Goal: Contribute content: Contribute content

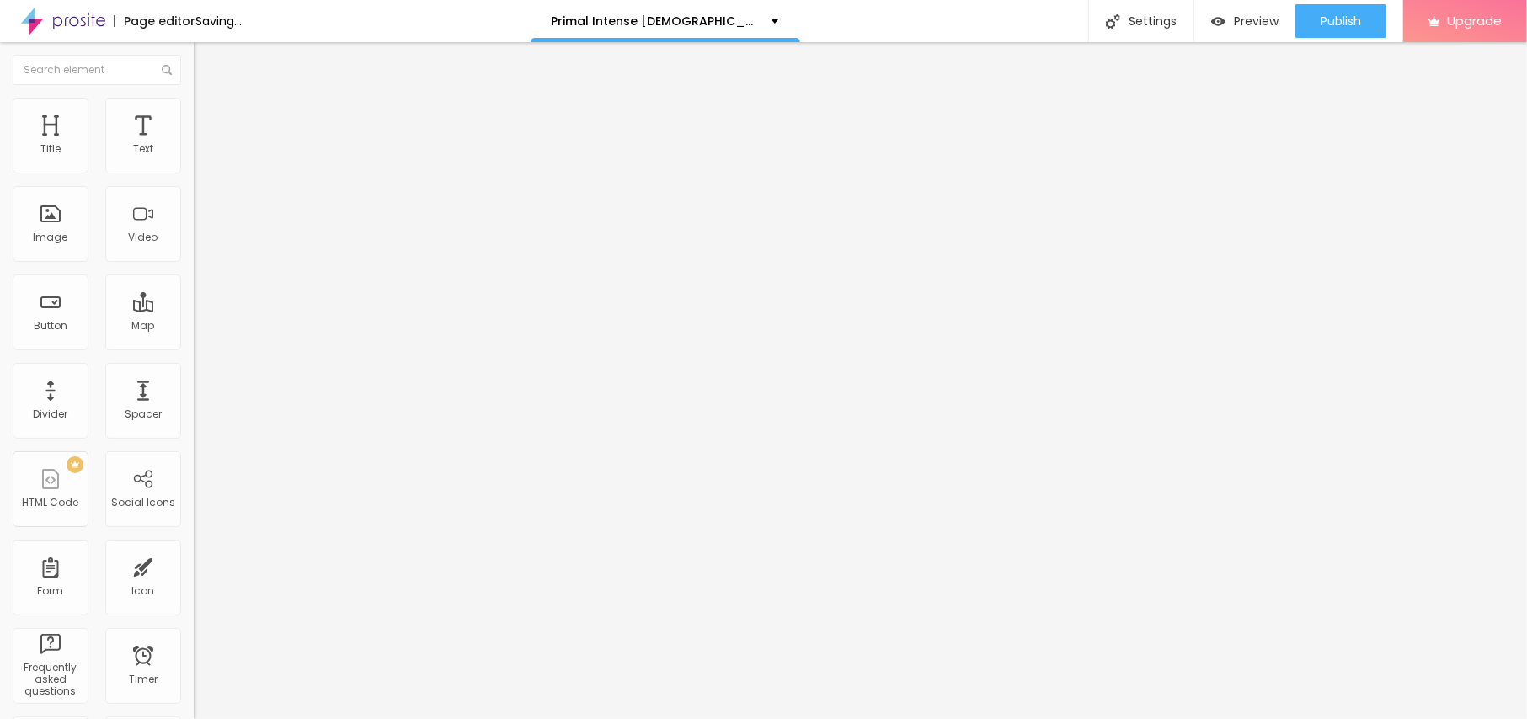
click at [194, 143] on div "Add image" at bounding box center [291, 137] width 194 height 12
click at [194, 145] on span "Add image" at bounding box center [228, 138] width 69 height 14
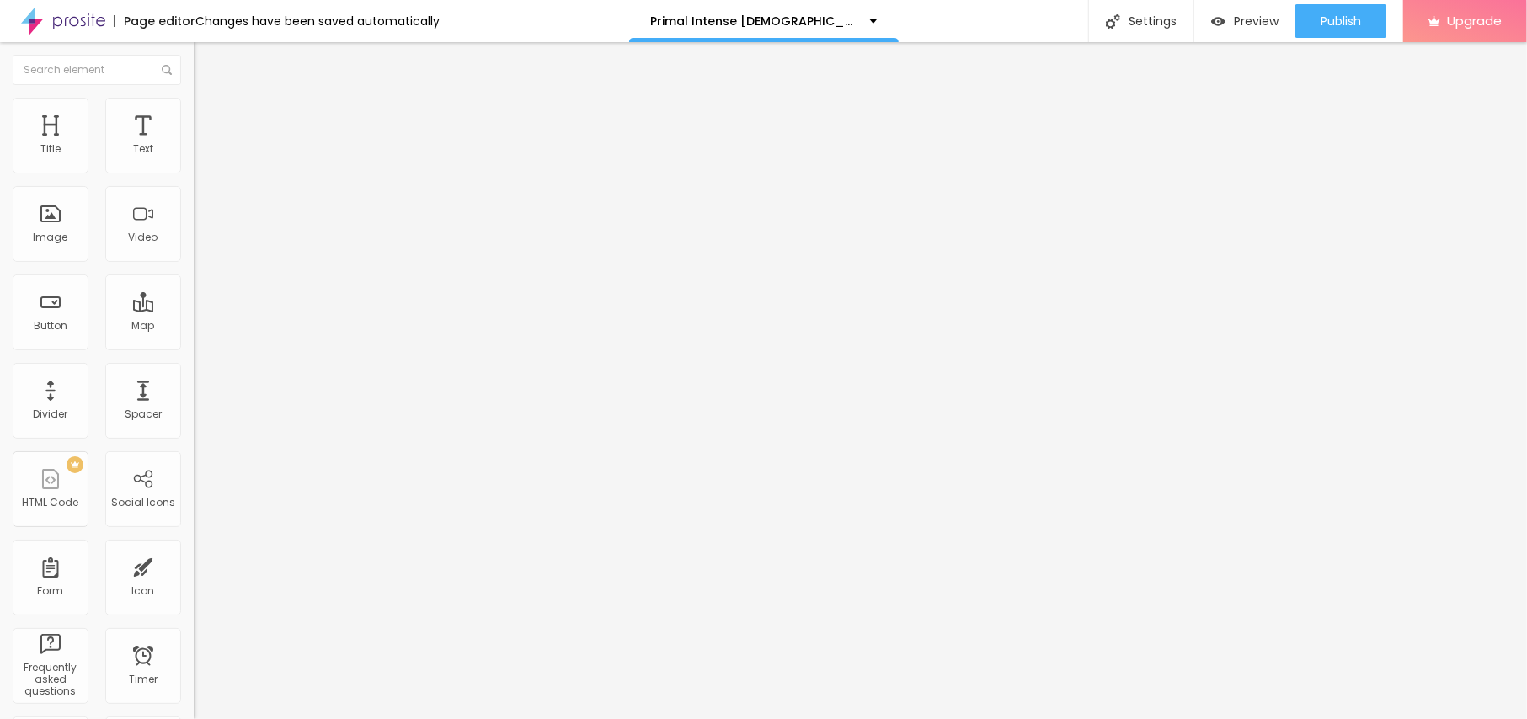
click at [194, 170] on input "text" at bounding box center [295, 161] width 202 height 17
paste input "Primal Intense [DEMOGRAPHIC_DATA][MEDICAL_DATA] Gummies"
type input "Primal Intense [DEMOGRAPHIC_DATA][MEDICAL_DATA] Gummies"
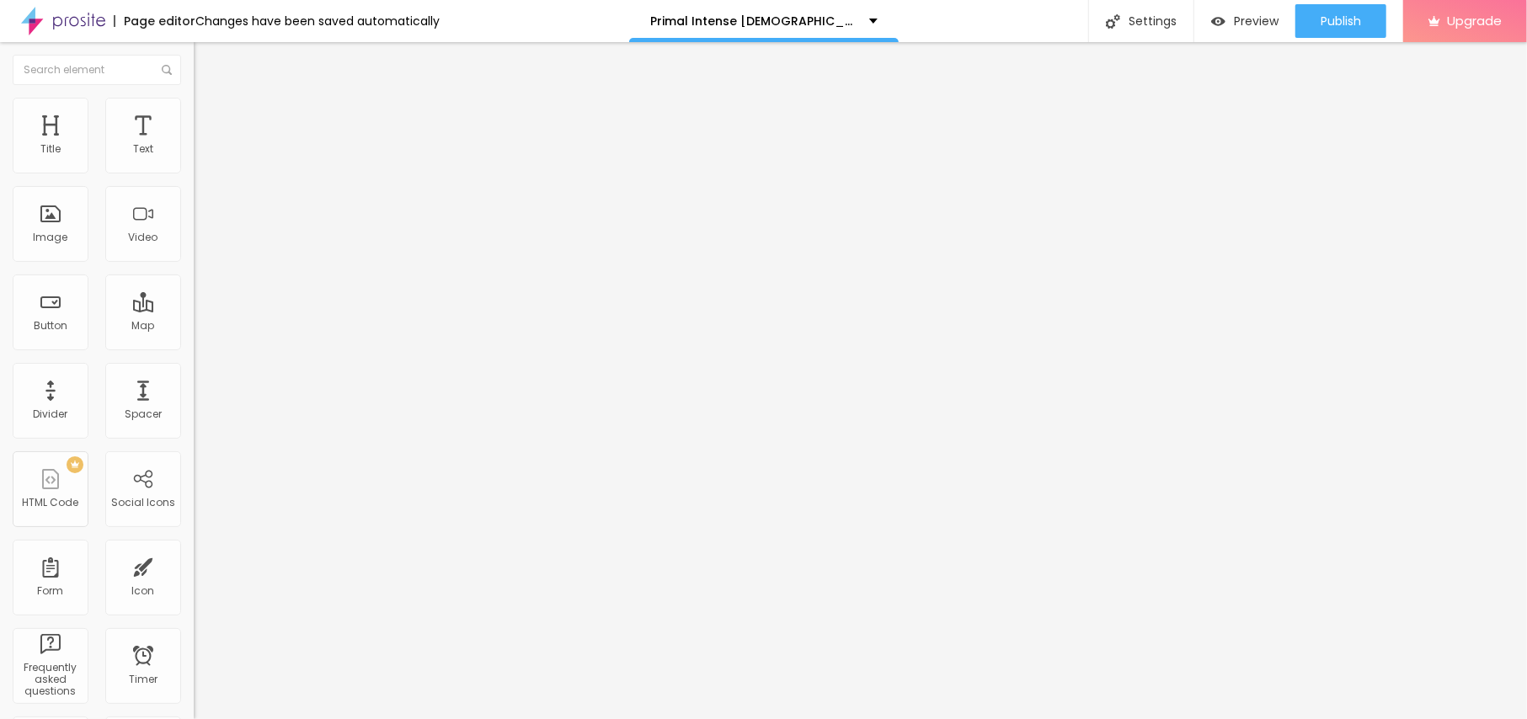
click at [209, 116] on span "Style" at bounding box center [221, 109] width 24 height 14
type input "95"
type input "90"
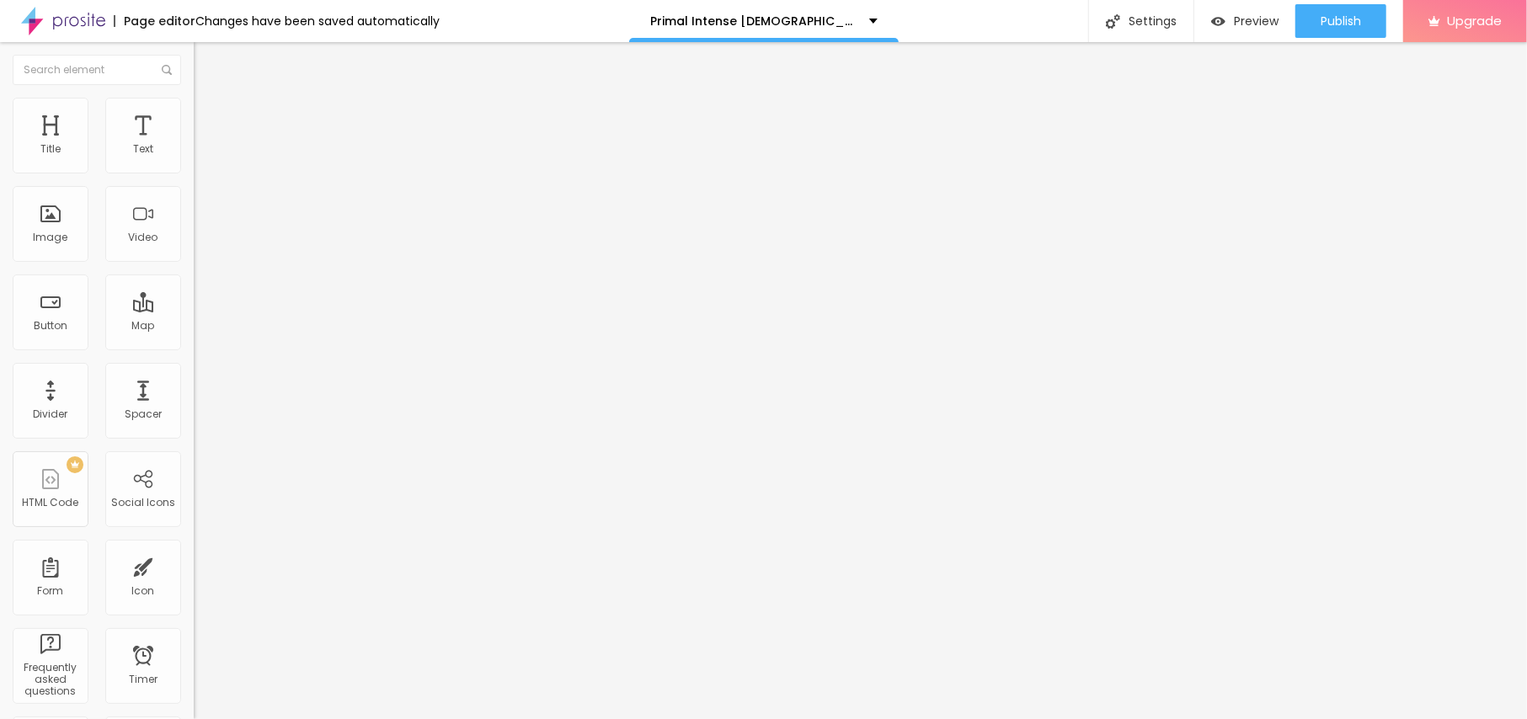
type input "85"
type input "80"
type input "75"
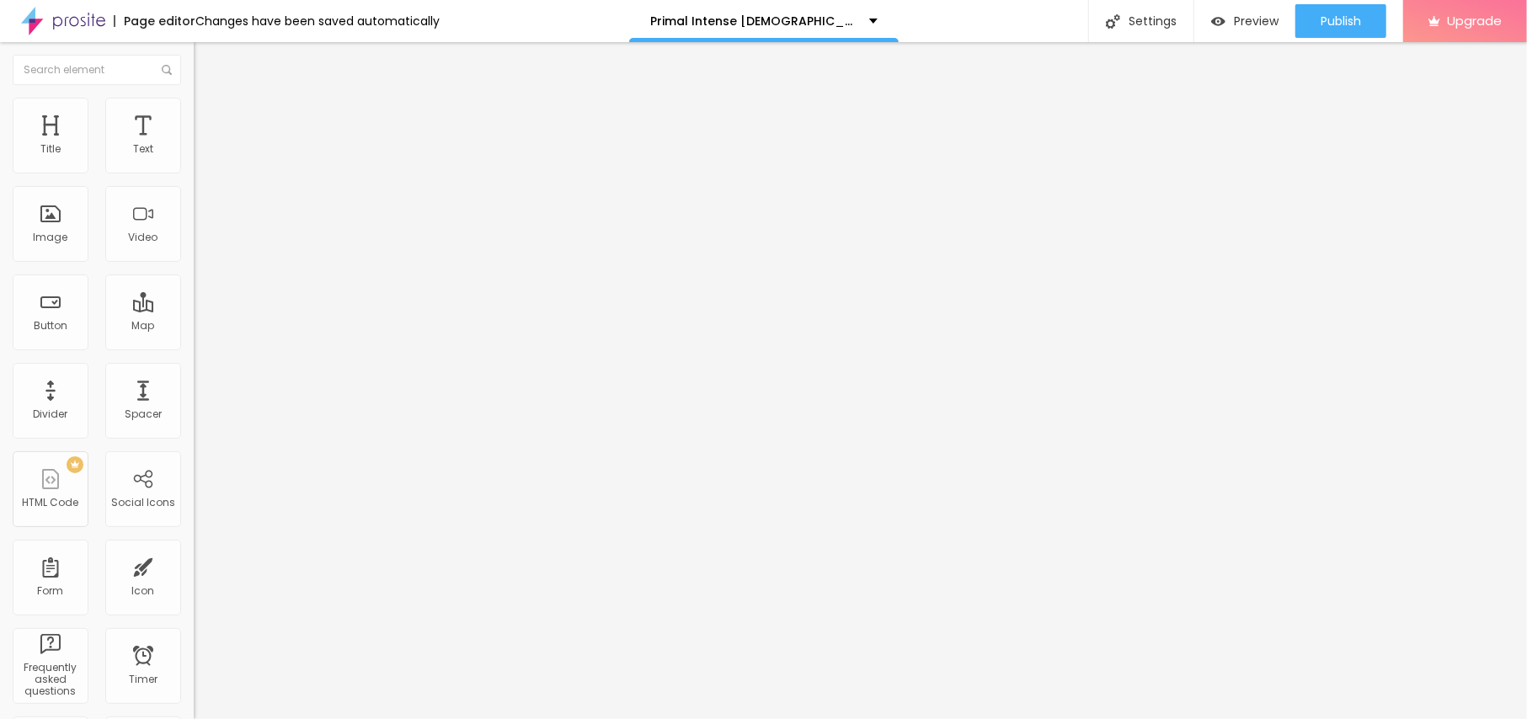
type input "75"
type input "70"
type input "65"
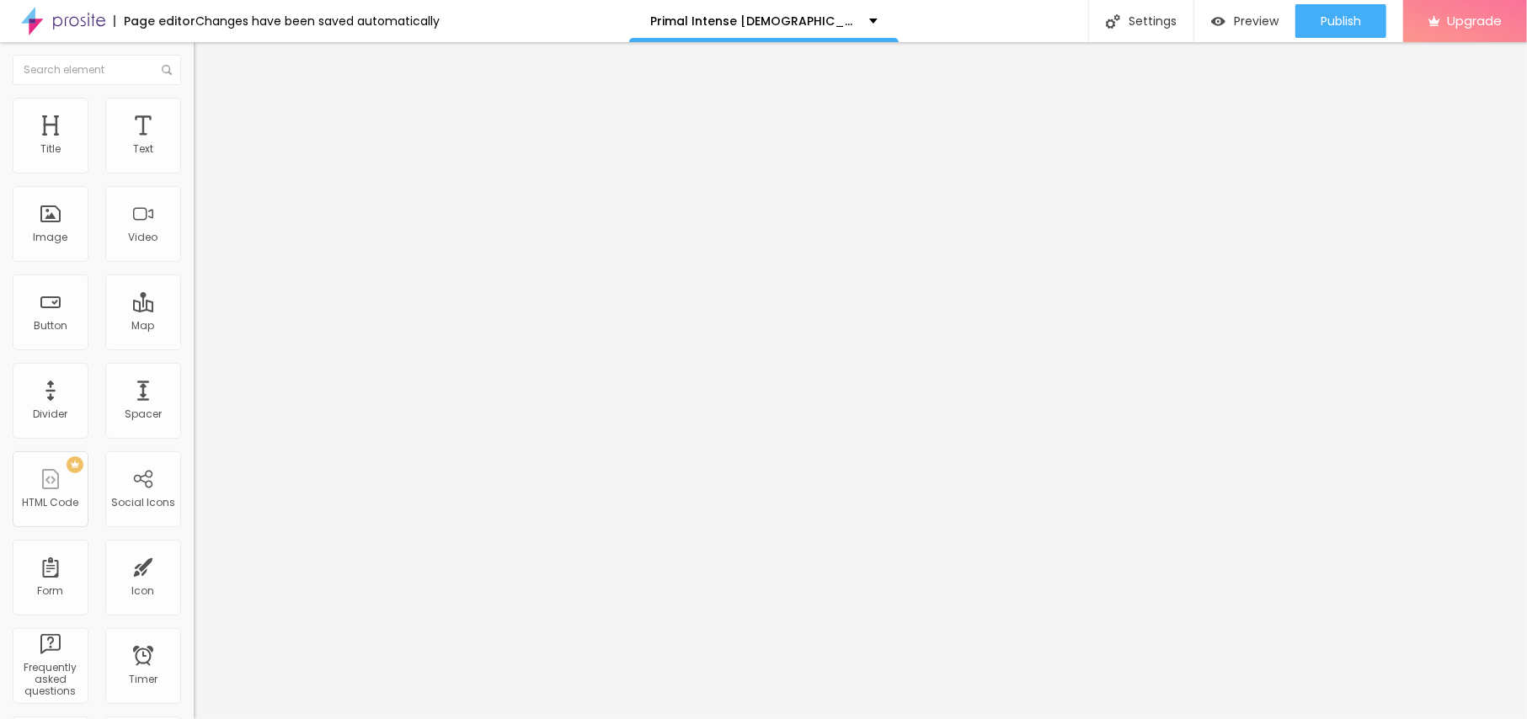
type input "60"
type input "55"
type input "50"
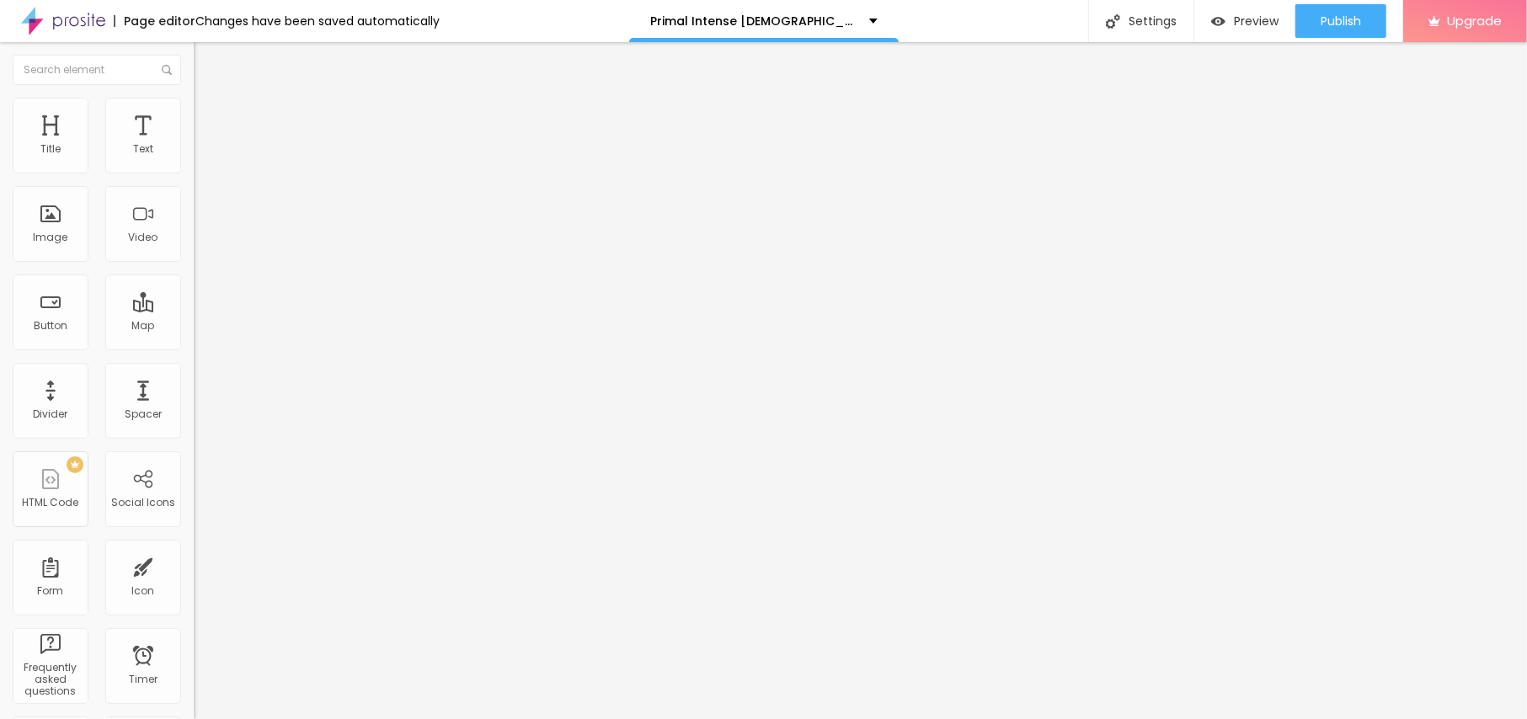
drag, startPoint x: 174, startPoint y: 185, endPoint x: 91, endPoint y: 180, distance: 82.7
type input "50"
click at [194, 173] on input "range" at bounding box center [248, 165] width 109 height 13
drag, startPoint x: 113, startPoint y: 187, endPoint x: 0, endPoint y: 199, distance: 113.5
click at [194, 193] on div "Text Click me Align Size Default Small Default Big Link URL https:// Open in ne…" at bounding box center [291, 253] width 194 height 245
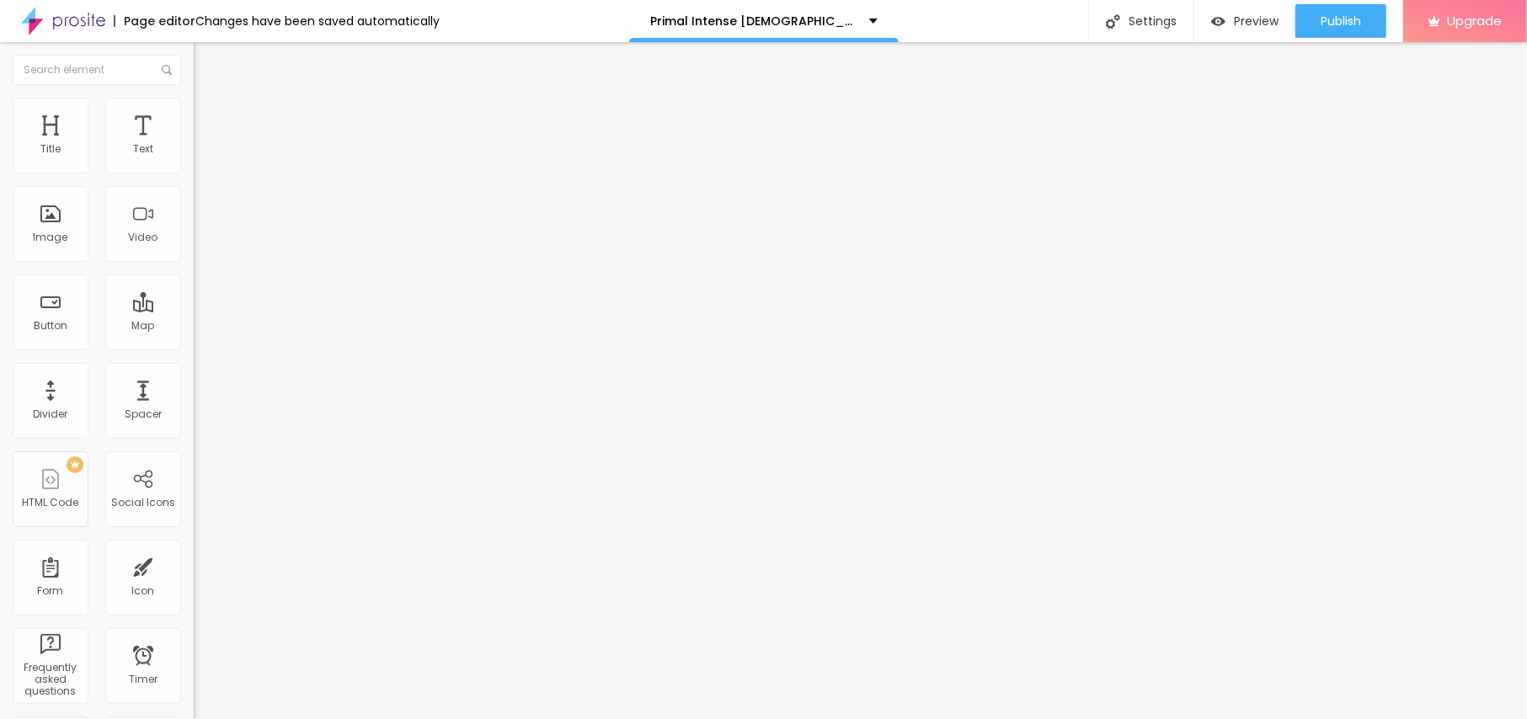
paste input "😍👇SHOP NOW😍👇"
type input "😍👇SHOP NOW😍👇"
drag, startPoint x: 25, startPoint y: 337, endPoint x: 0, endPoint y: 328, distance: 26.9
click at [194, 328] on div "Text 😍👇SHOP NOW😍👇 Align Size Default Small Default Big Link URL https:// Open i…" at bounding box center [291, 253] width 194 height 245
paste input "[URL][DOMAIN_NAME]"
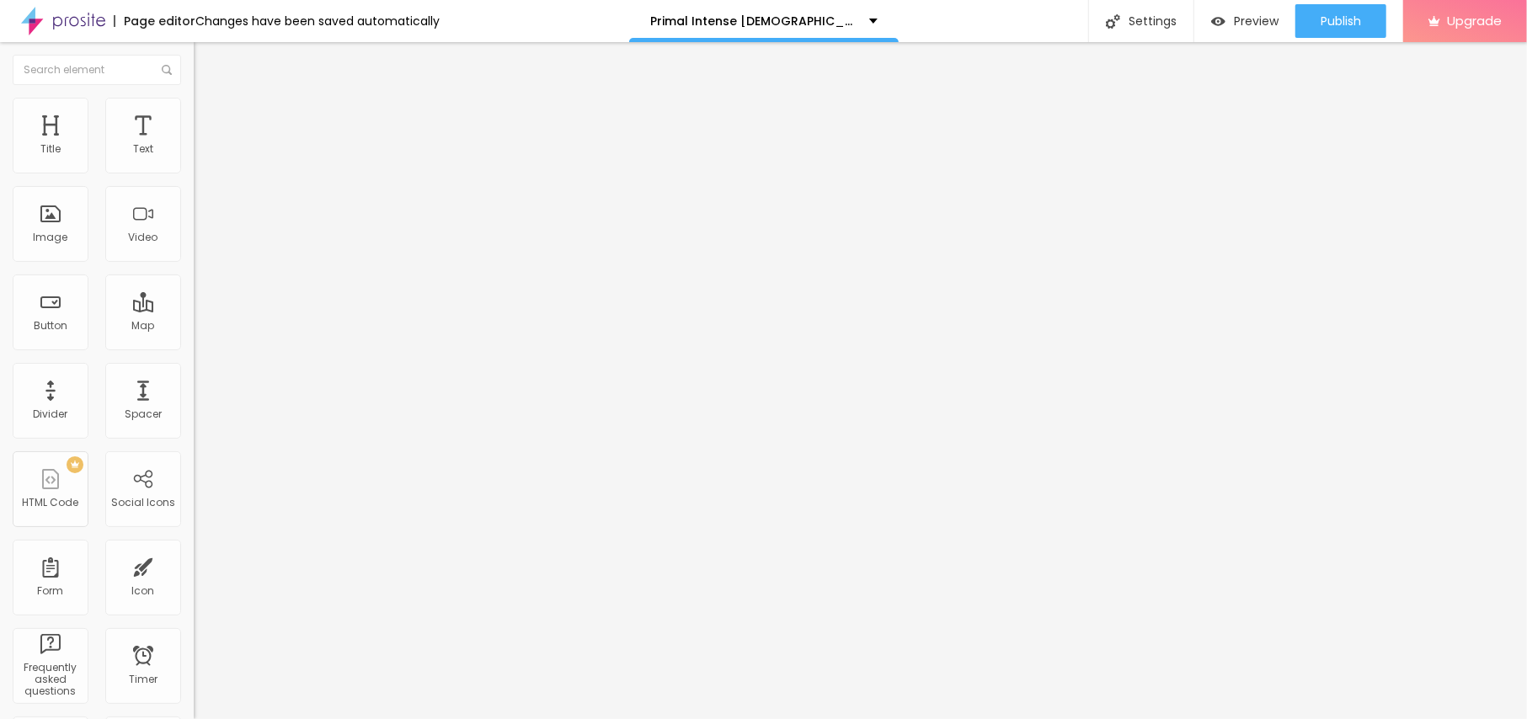
scroll to position [0, 138]
type input "[URL][DOMAIN_NAME]"
click at [200, 244] on icon "button" at bounding box center [205, 239] width 10 height 10
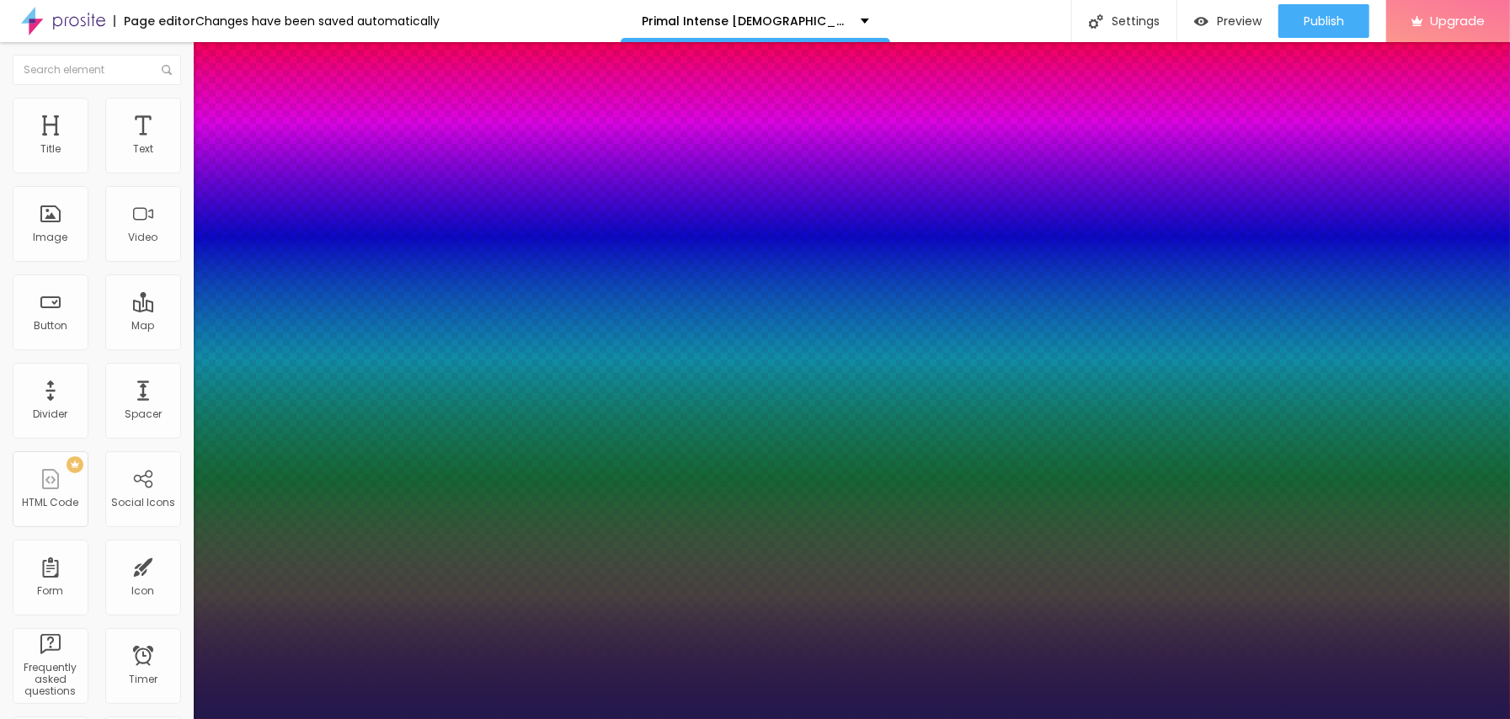
type input "1"
drag, startPoint x: 222, startPoint y: 467, endPoint x: 251, endPoint y: 477, distance: 30.4
type input "18"
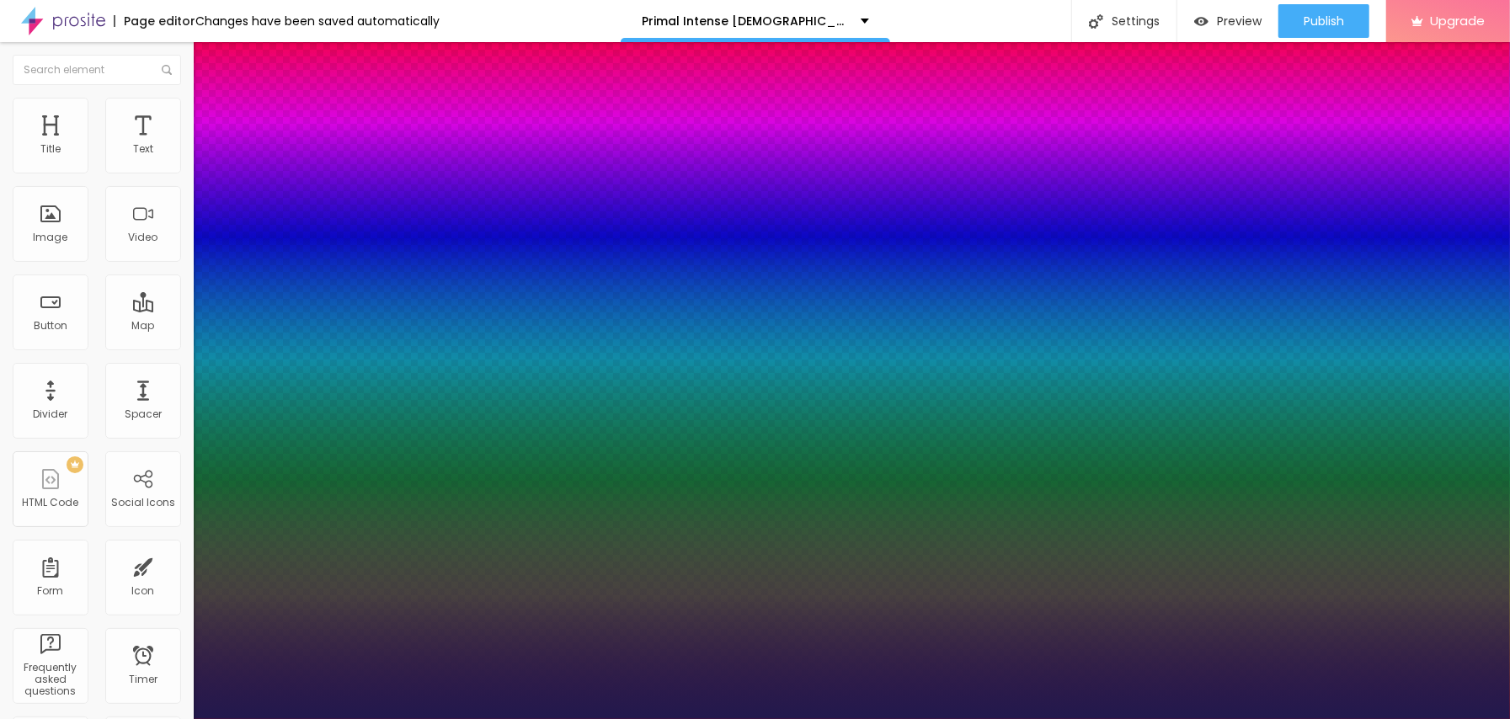
type input "1"
type input "23"
type input "1"
type input "29"
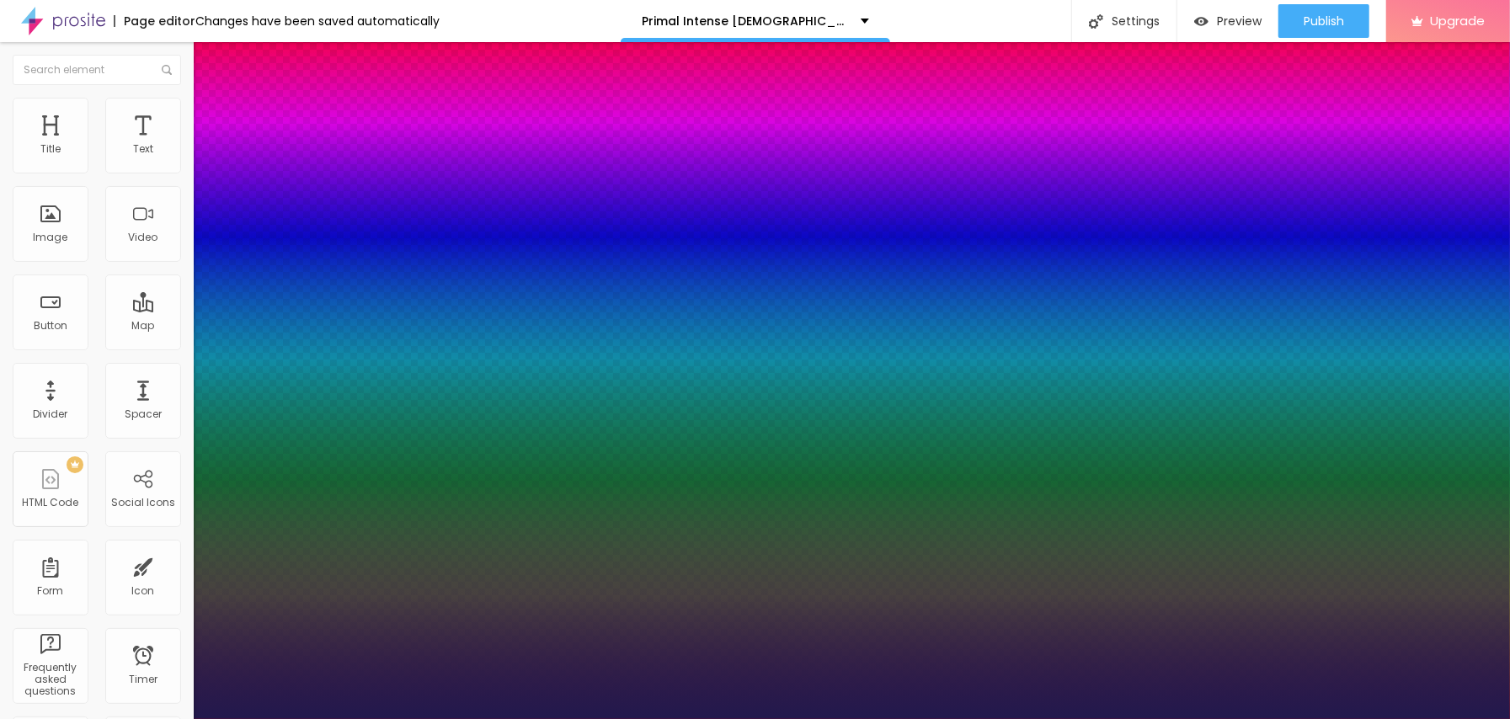
type input "29"
type input "1"
type input "31"
type input "1"
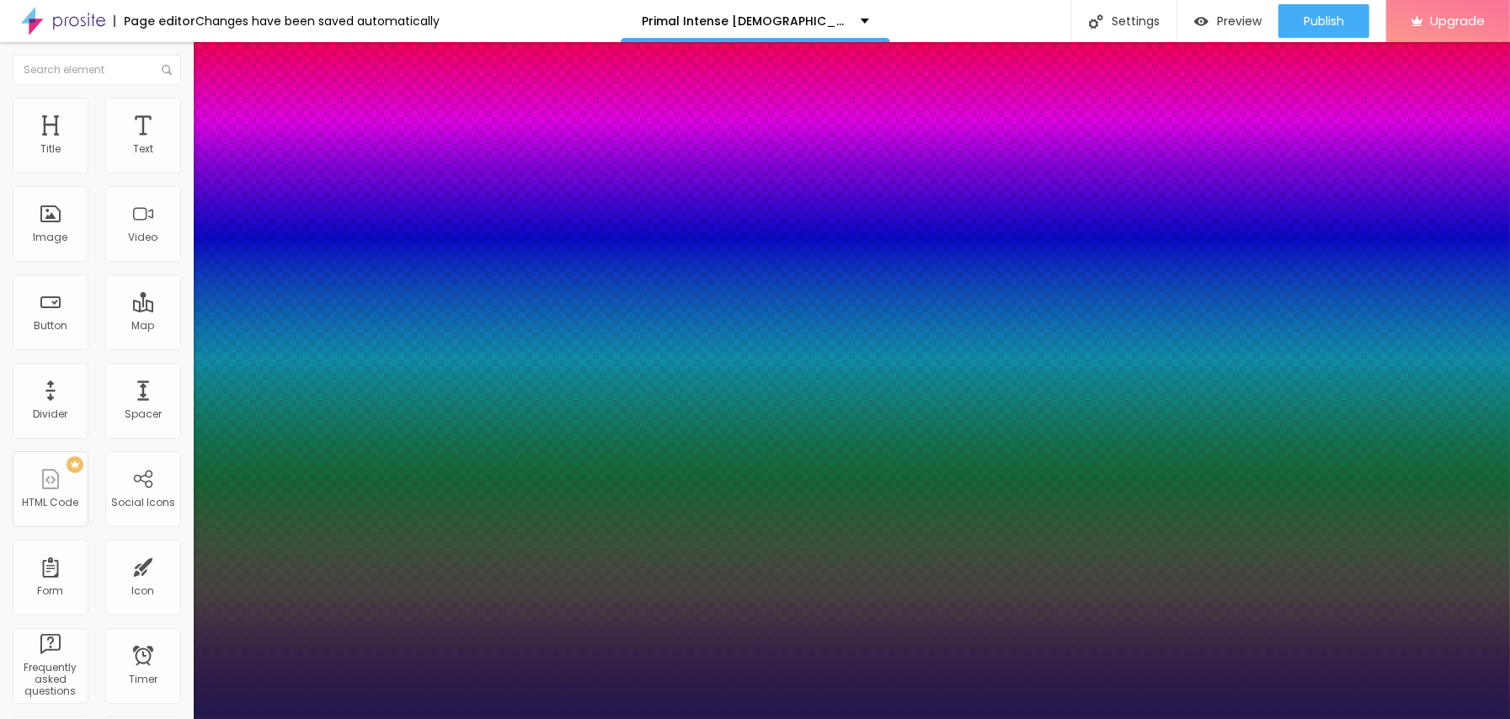
type input "32"
type input "1"
type input "29"
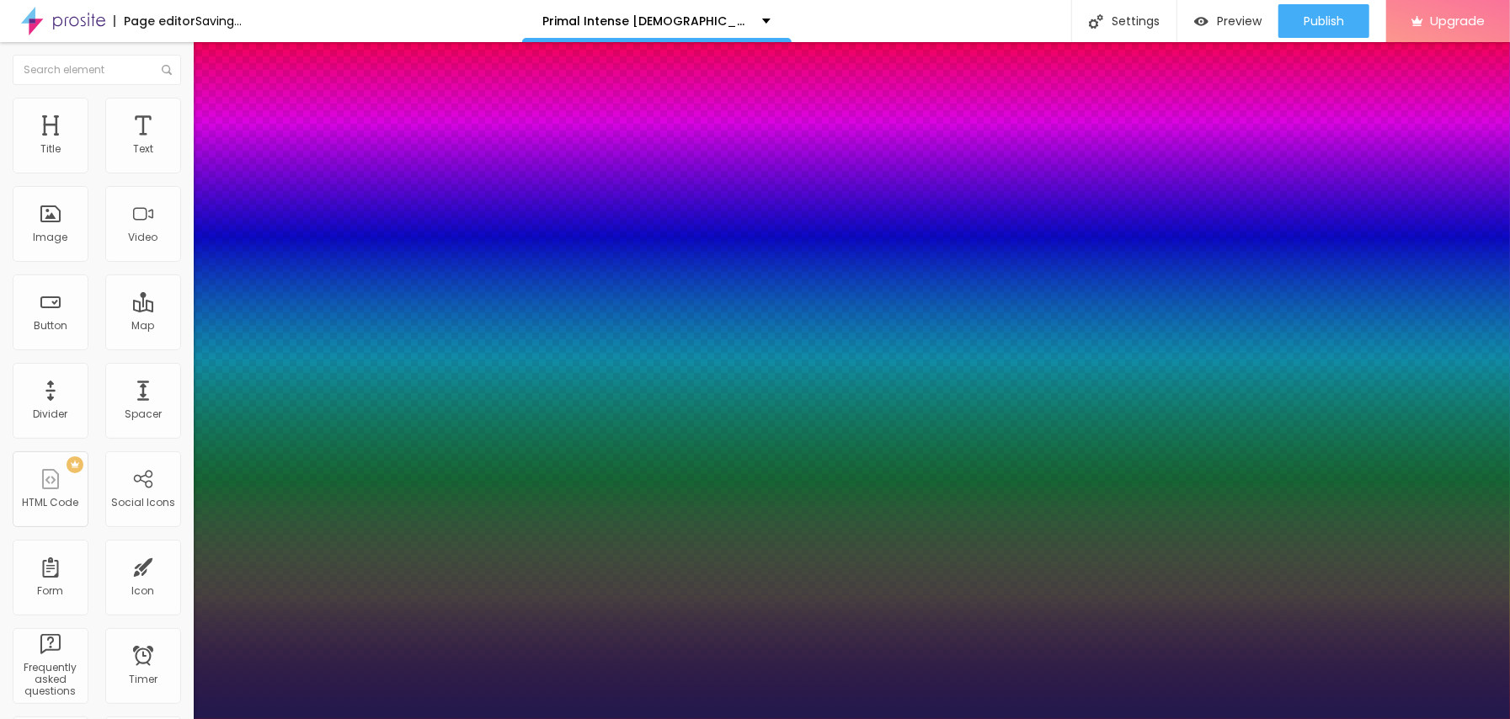
type input "1"
type input "27"
type input "1"
type input "25"
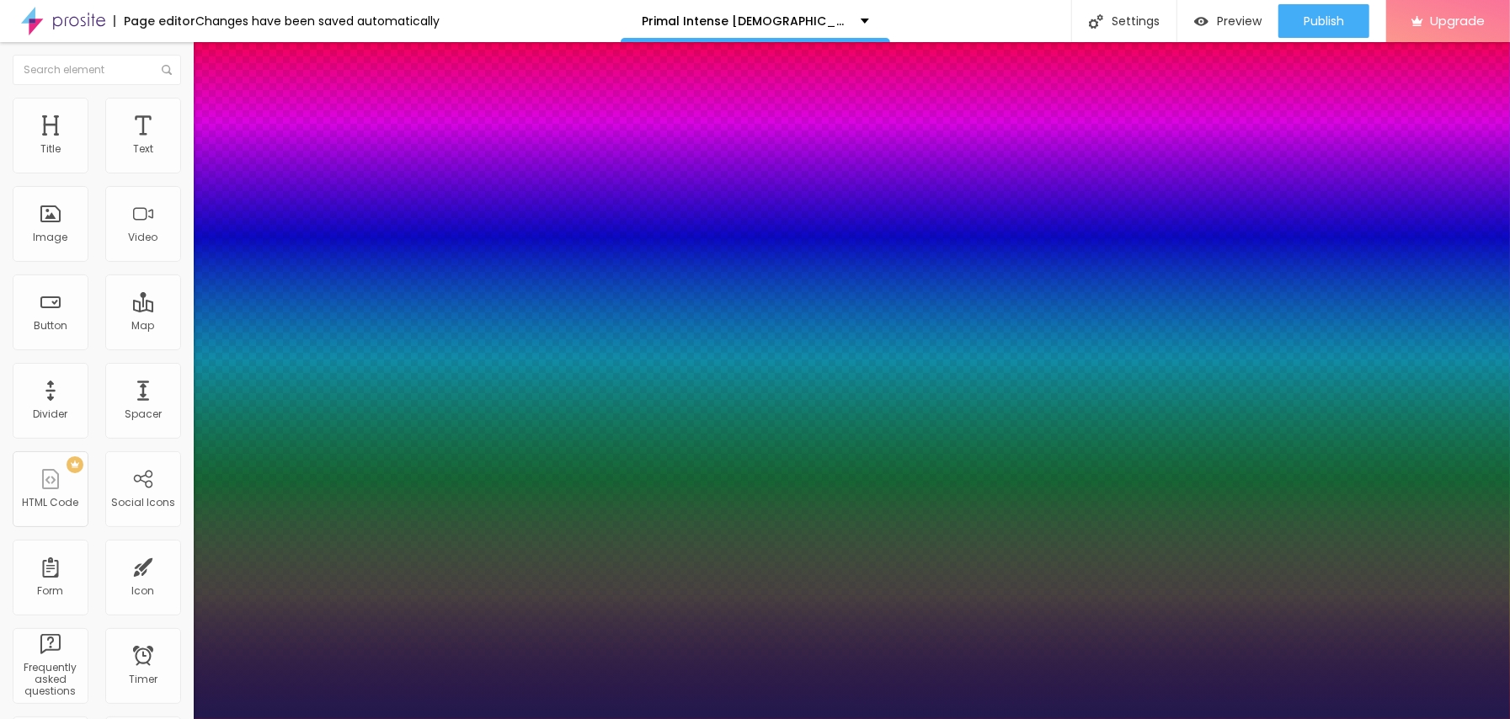
type input "25"
type input "1"
type input "26"
type input "1"
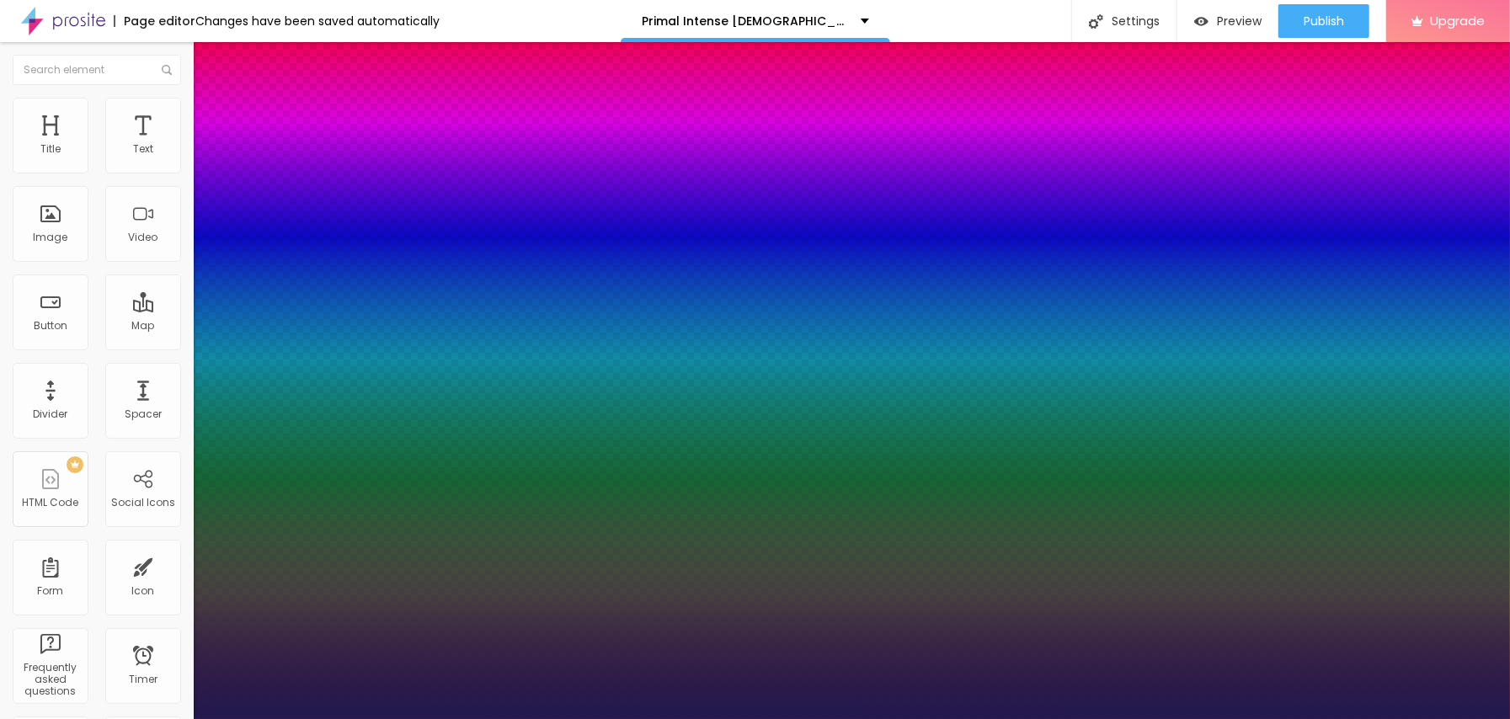
type input "27"
type input "1"
type input "28"
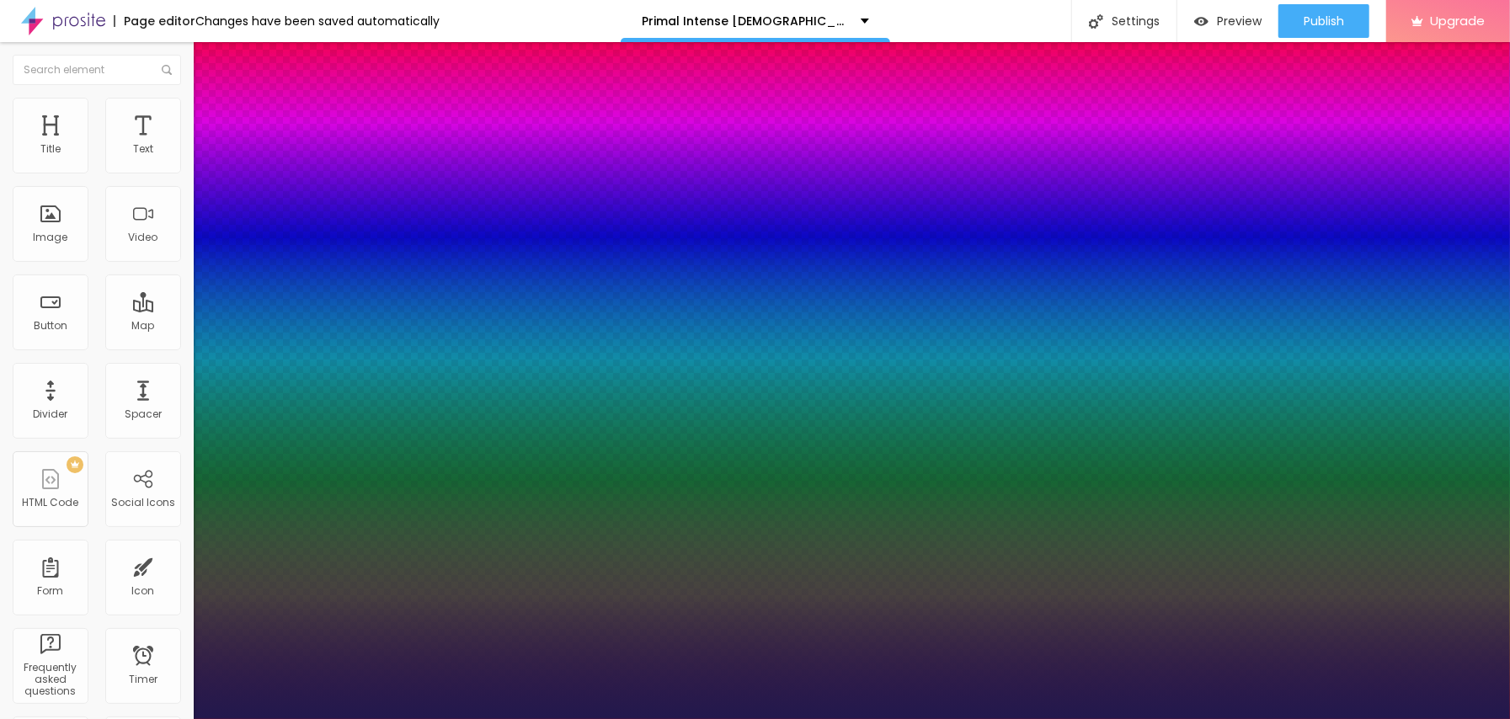
type input "1"
type input "29"
type input "1"
drag, startPoint x: 223, startPoint y: 469, endPoint x: 246, endPoint y: 477, distance: 24.0
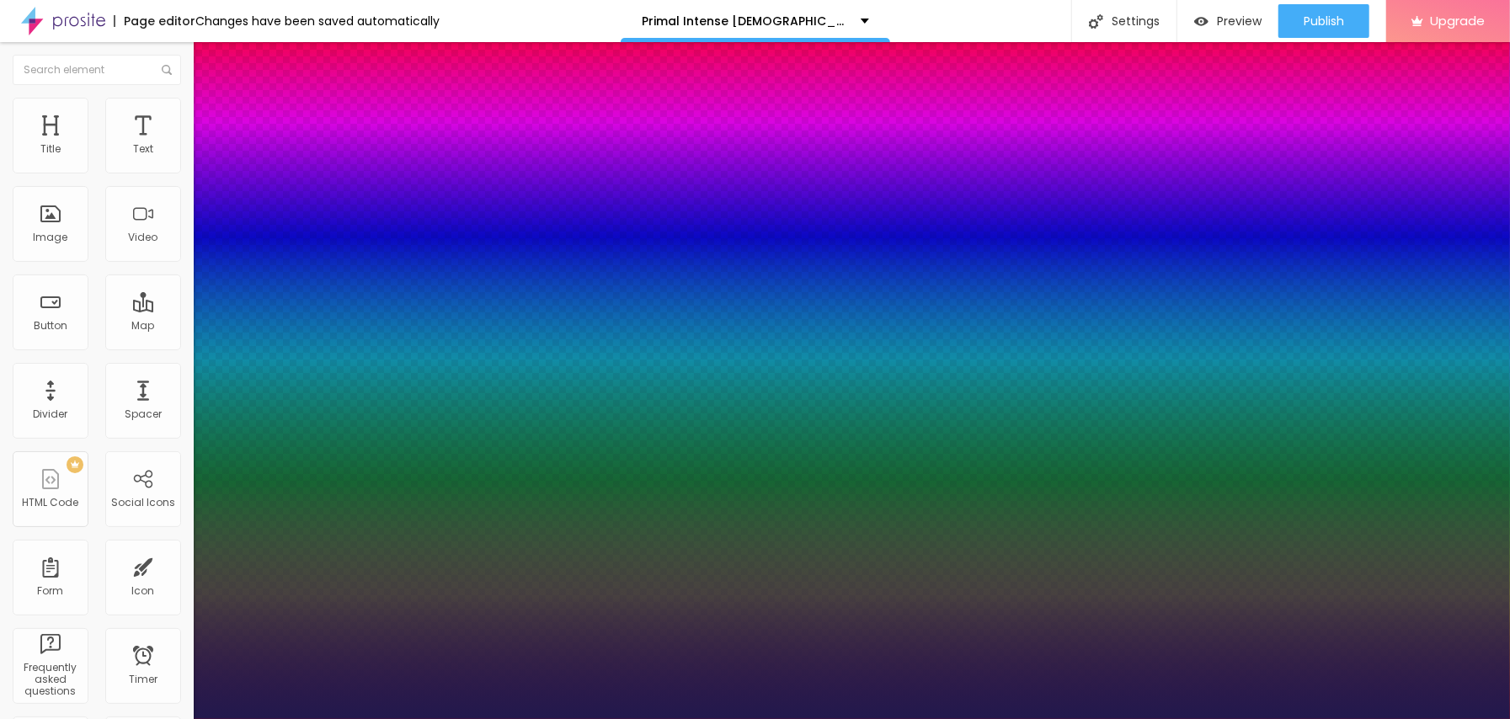
type input "29"
click at [800, 719] on div at bounding box center [755, 719] width 1510 height 0
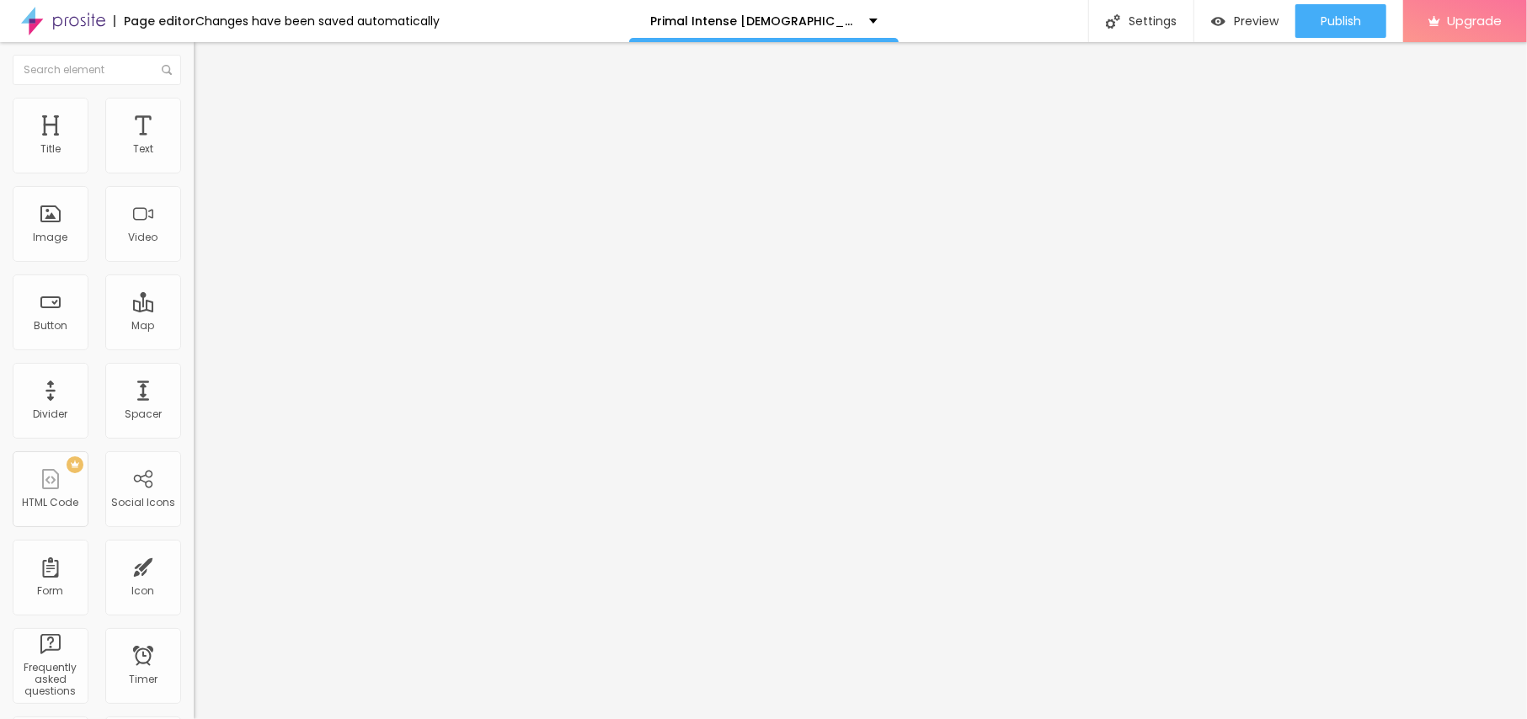
click at [194, 162] on button "button" at bounding box center [206, 153] width 24 height 18
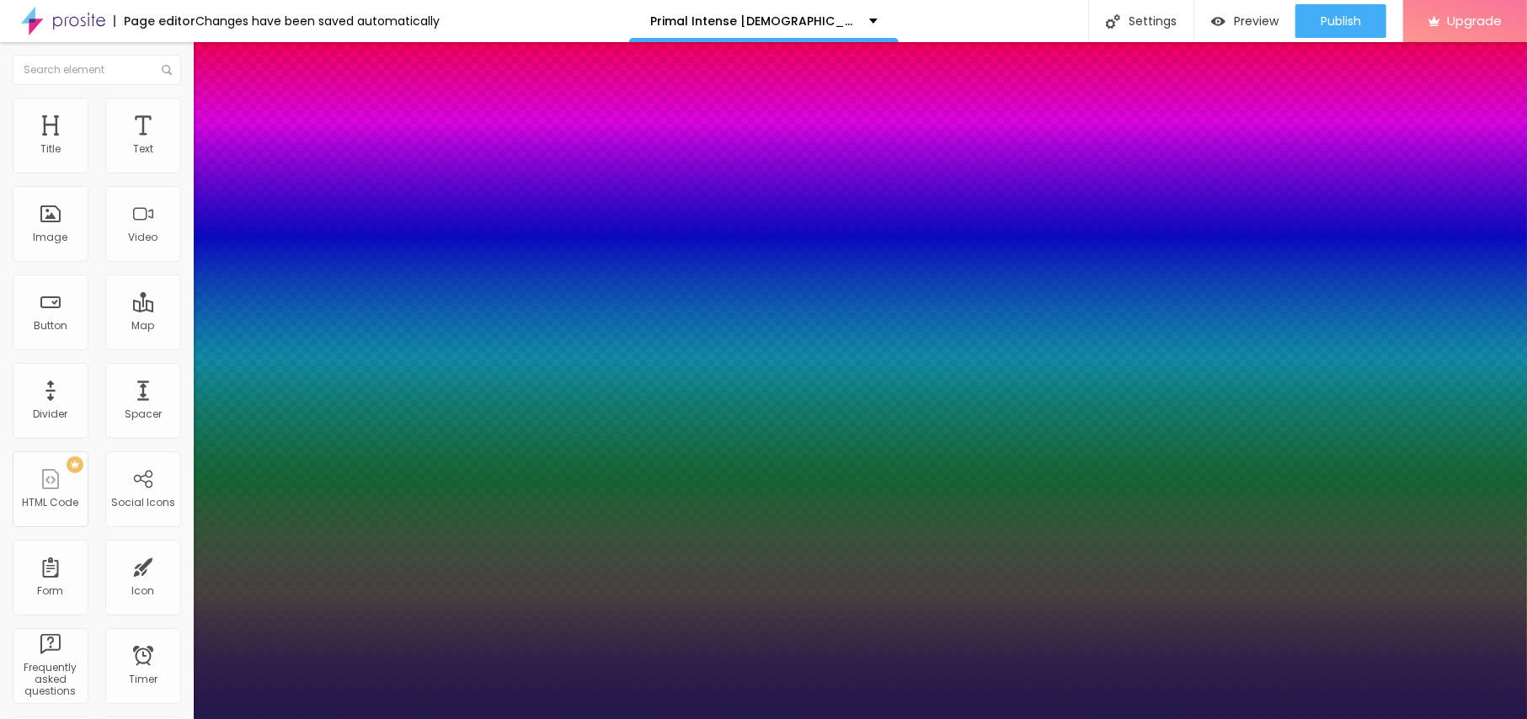
type input "1"
drag, startPoint x: 224, startPoint y: 278, endPoint x: 233, endPoint y: 278, distance: 9.3
type input "17"
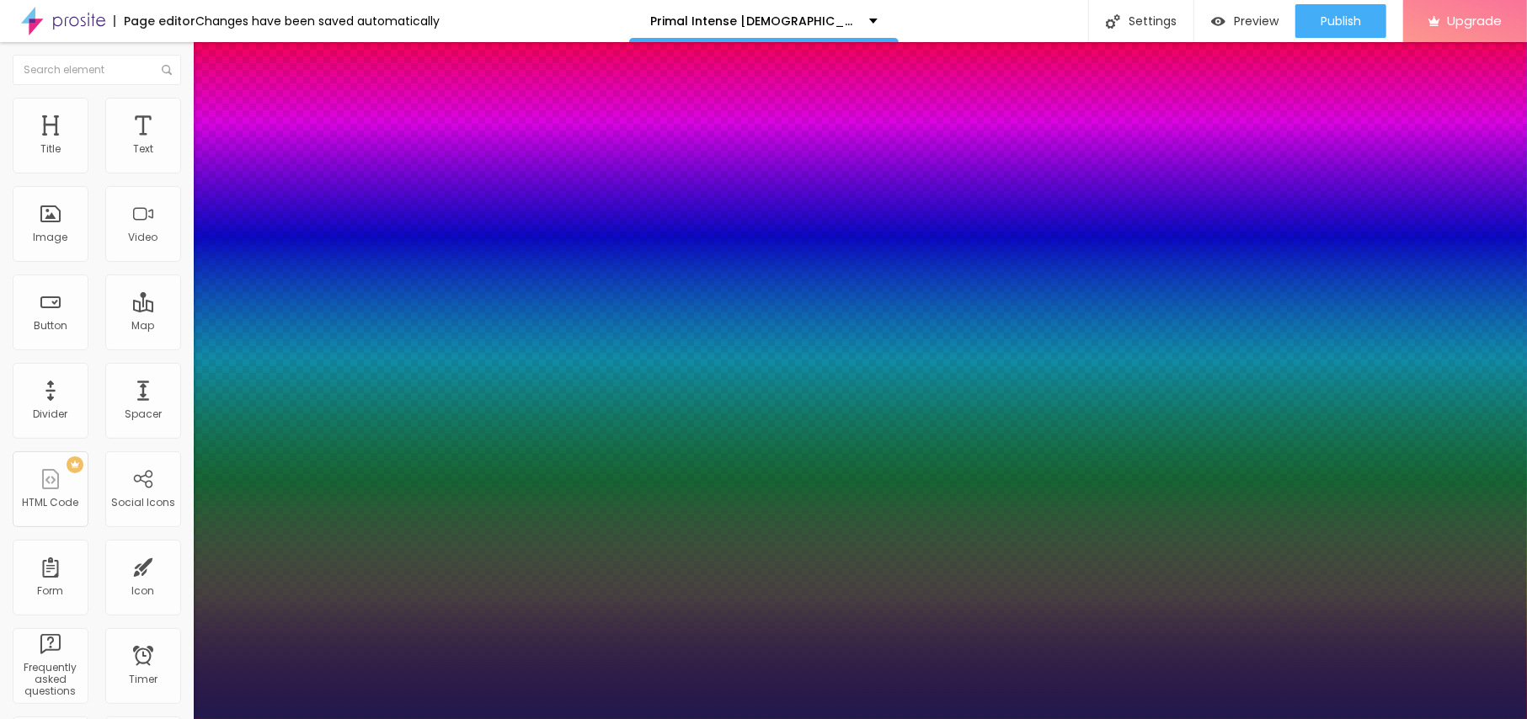
type input "1"
type input "18"
type input "1"
type input "19"
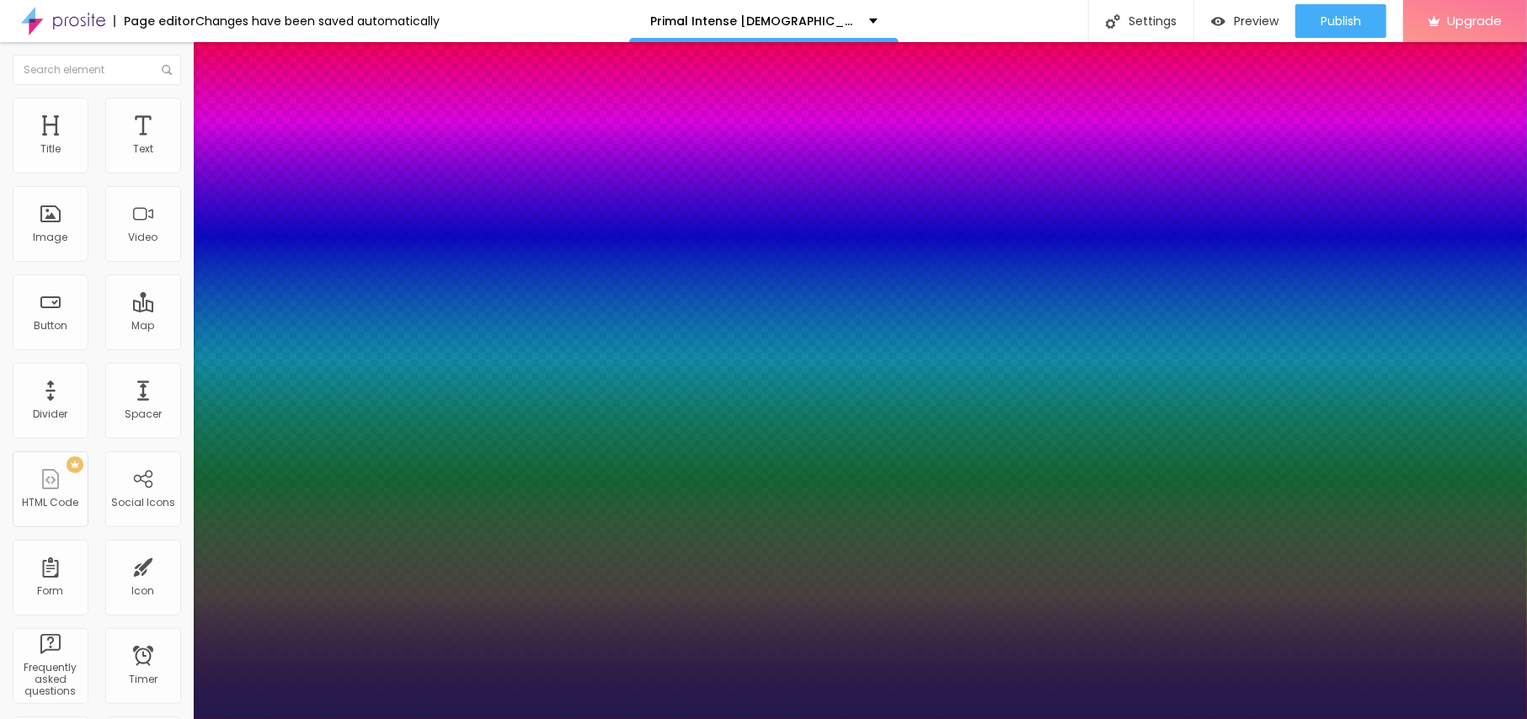
type input "19"
type input "1"
type input "20"
type input "1"
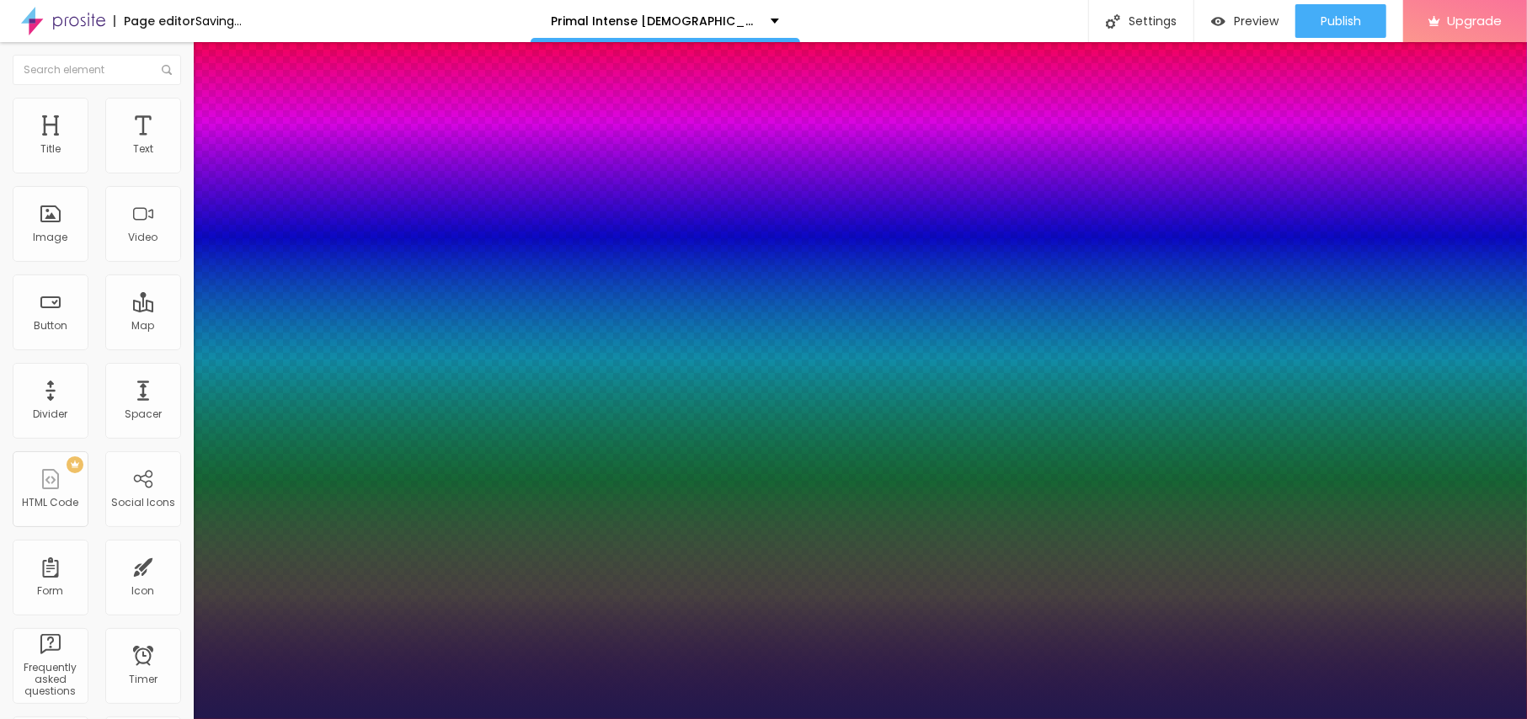
type input "23"
type input "1"
type input "22"
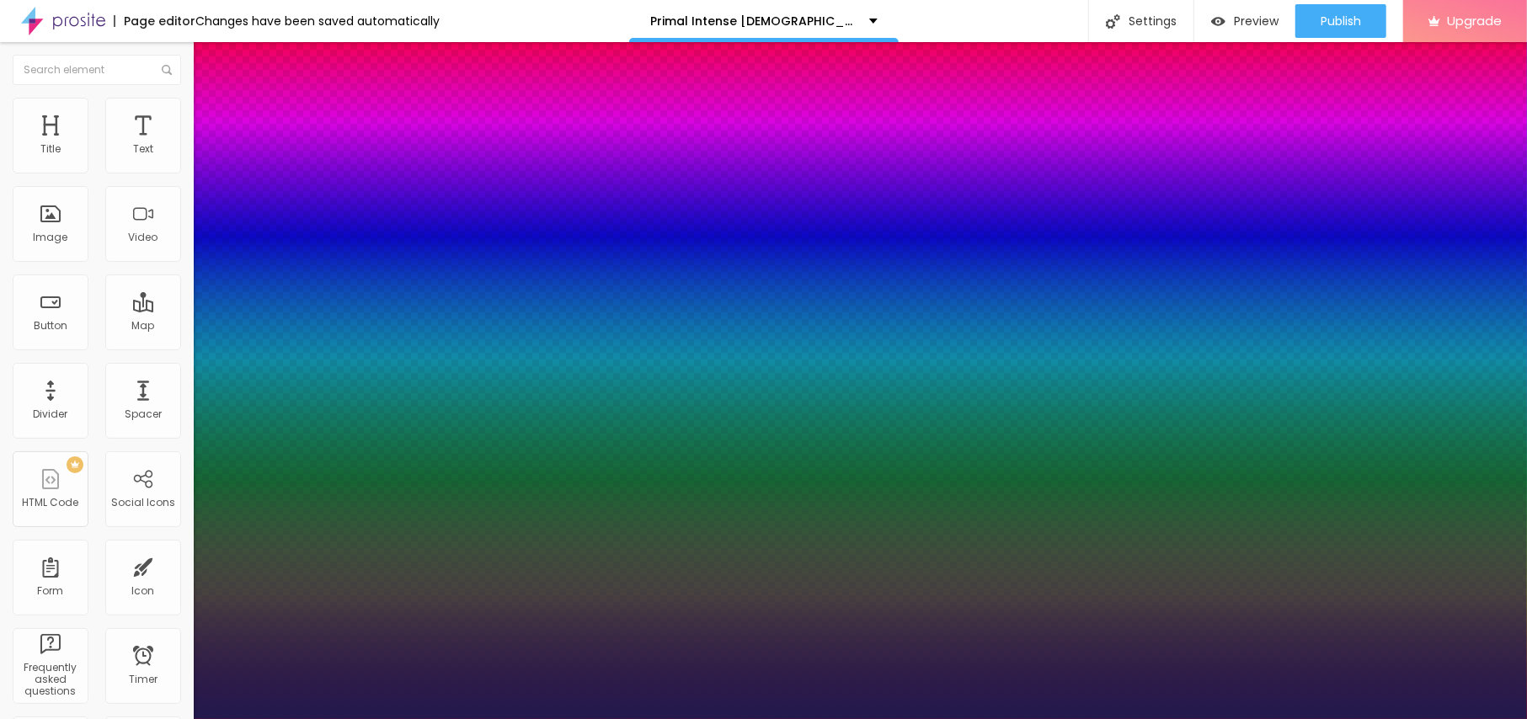
type input "1"
drag, startPoint x: 227, startPoint y: 288, endPoint x: 237, endPoint y: 285, distance: 9.9
type input "22"
type input "1"
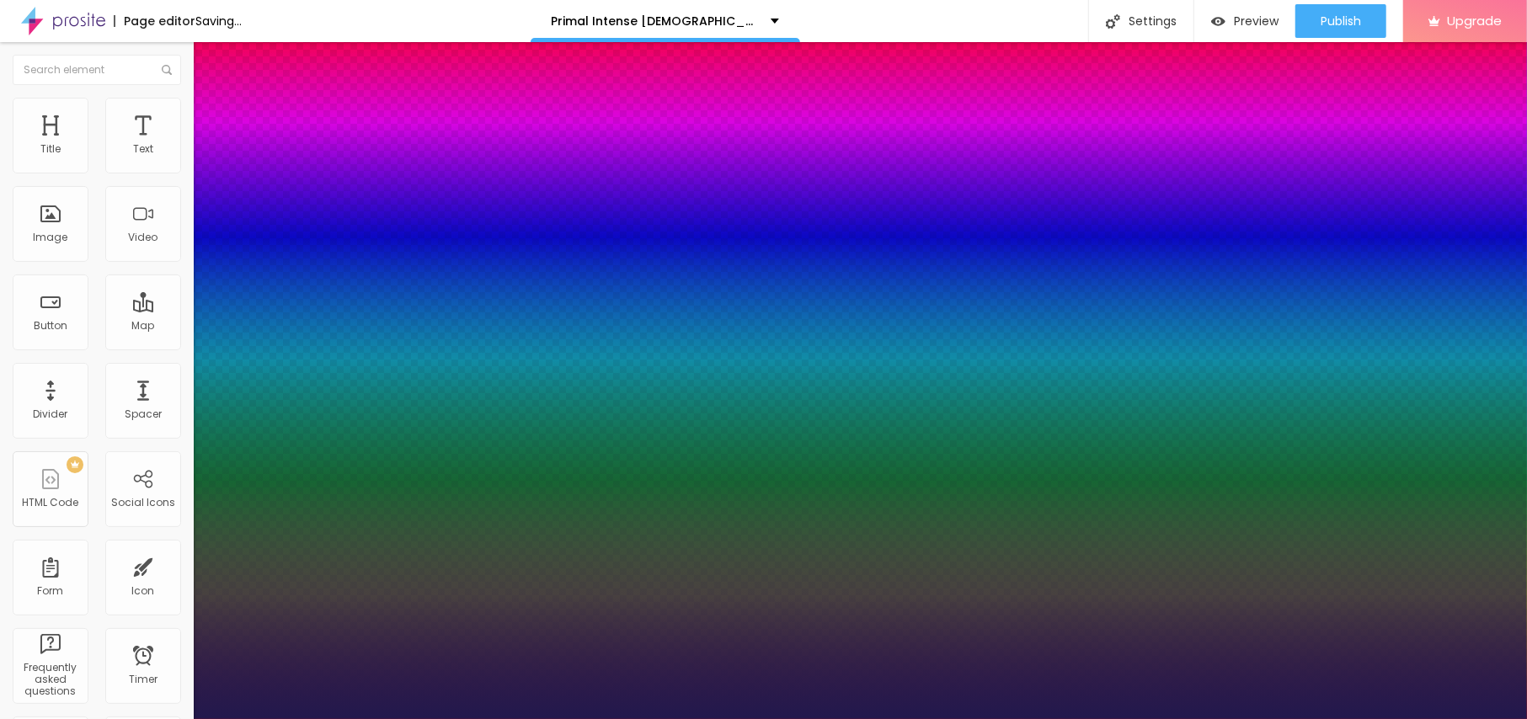
click at [620, 719] on div at bounding box center [763, 719] width 1527 height 0
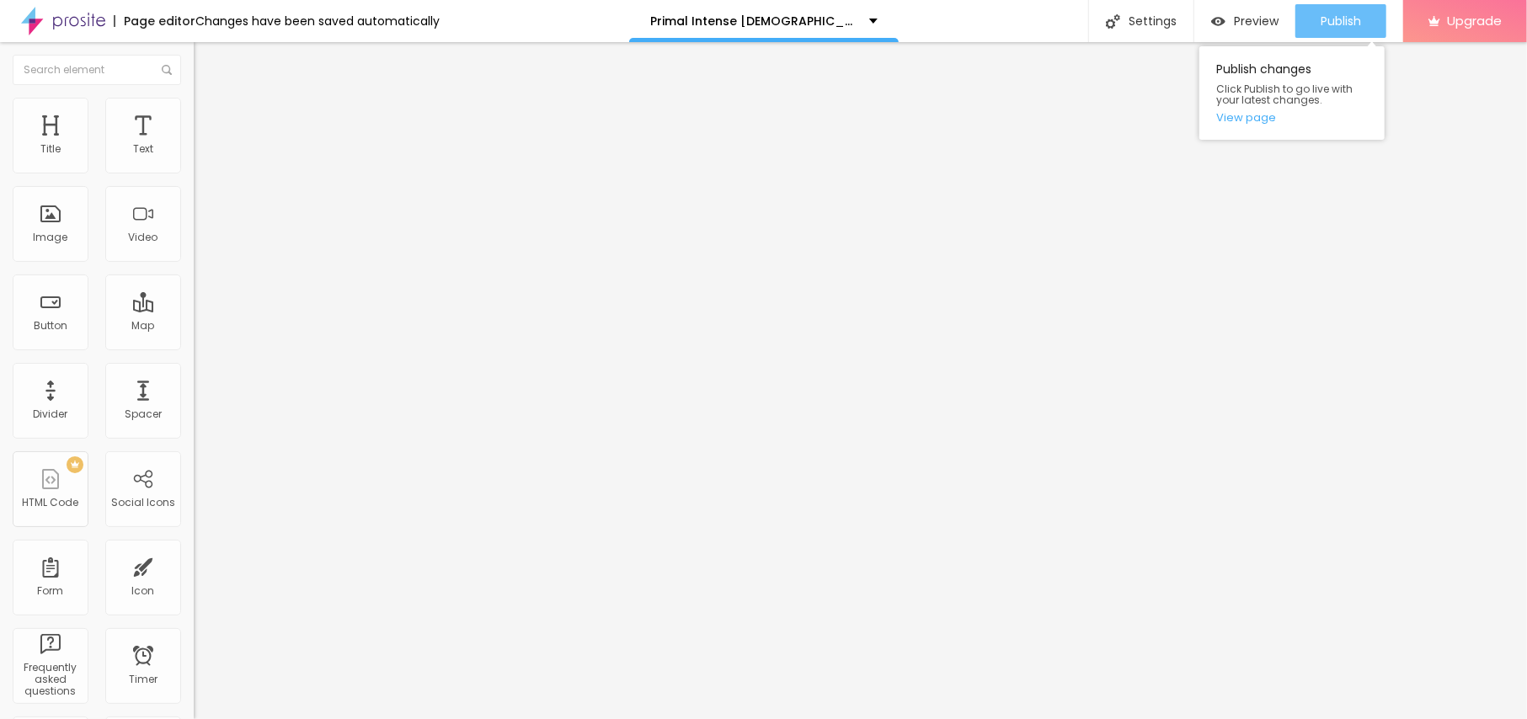
click at [1338, 32] on div "Publish" at bounding box center [1341, 21] width 40 height 34
click at [1267, 118] on link "View page" at bounding box center [1292, 117] width 152 height 11
